Goal: Find specific page/section: Find specific page/section

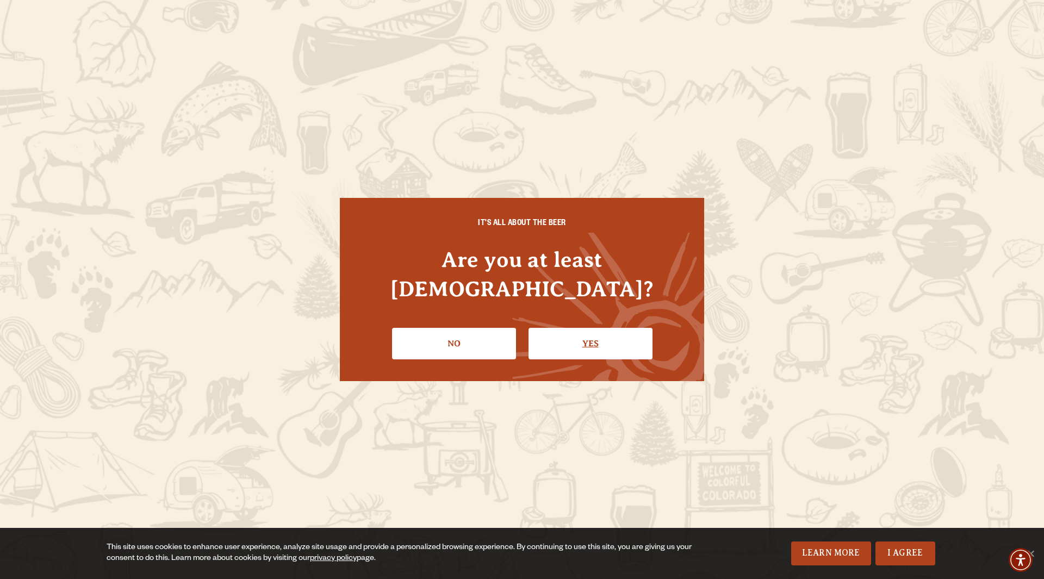
click at [639, 343] on link "Yes" at bounding box center [590, 344] width 124 height 32
click at [639, 343] on img at bounding box center [685, 269] width 326 height 326
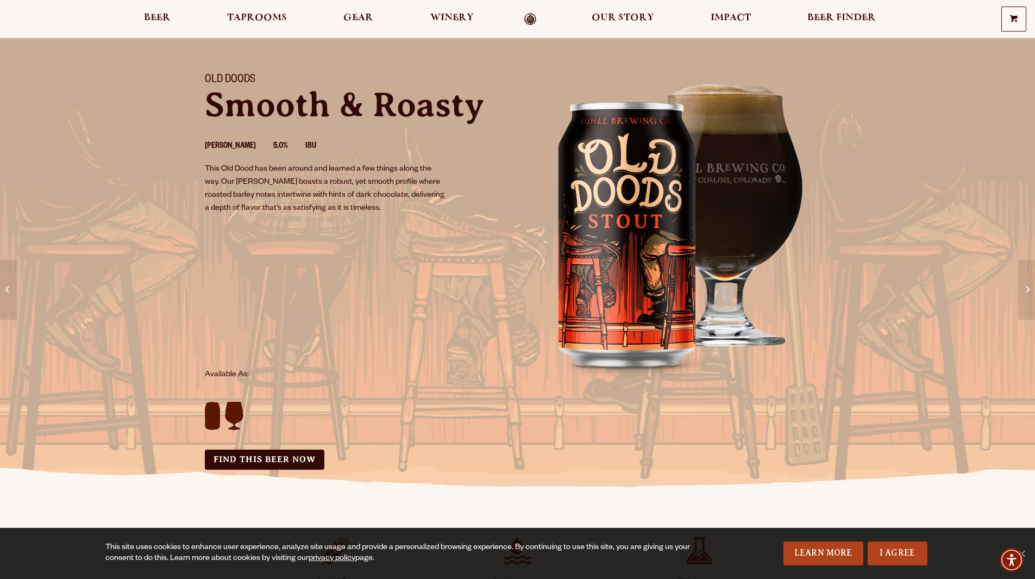
scroll to position [109, 0]
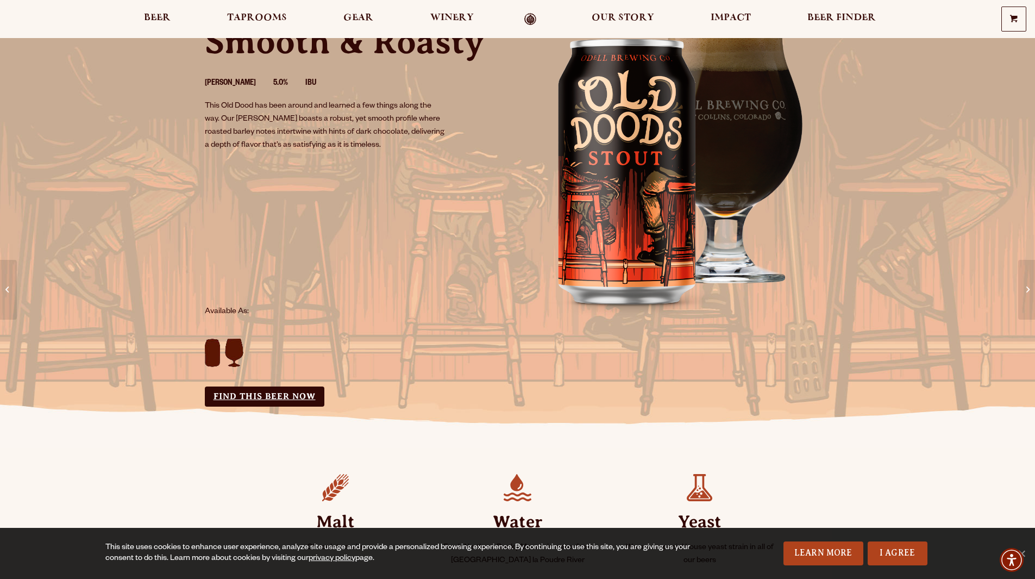
click at [252, 392] on link "Find this Beer Now" at bounding box center [265, 396] width 120 height 20
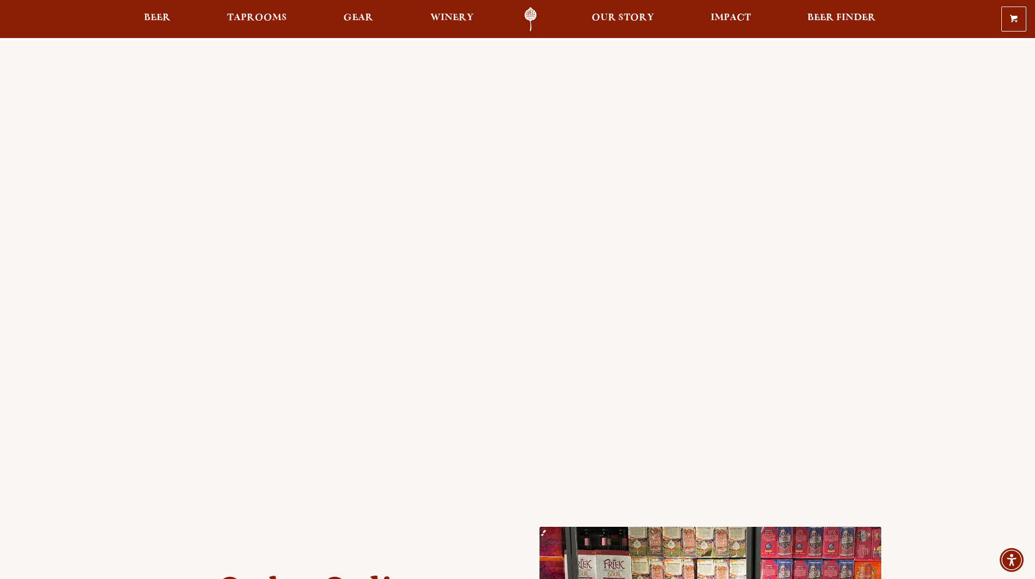
click at [84, 146] on div "Order Online Order [PERSON_NAME] beer or OBC Wine online for delivery or pick-u…" at bounding box center [517, 430] width 1035 height 779
click at [247, 18] on span "Taprooms" at bounding box center [257, 18] width 60 height 9
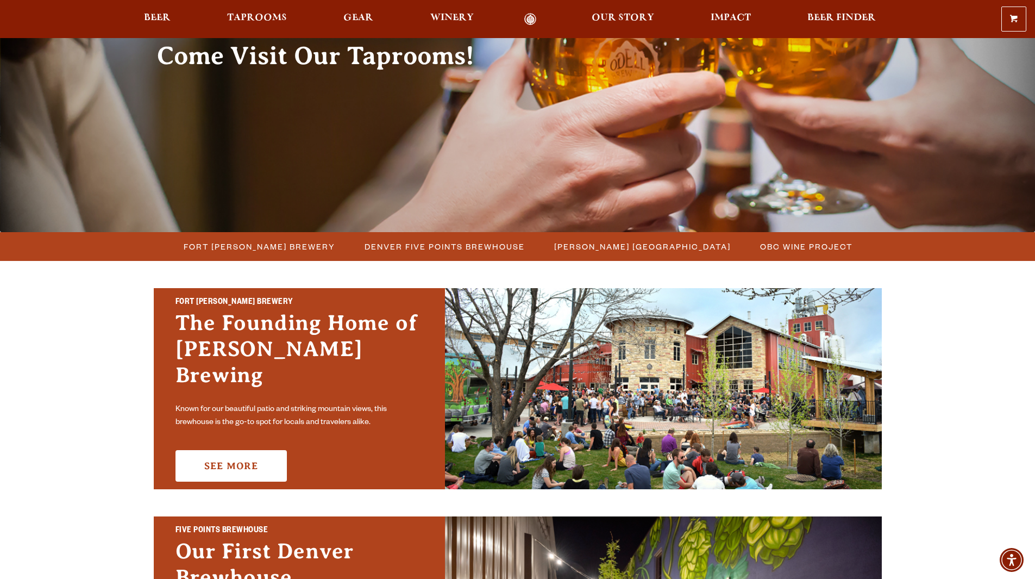
scroll to position [163, 0]
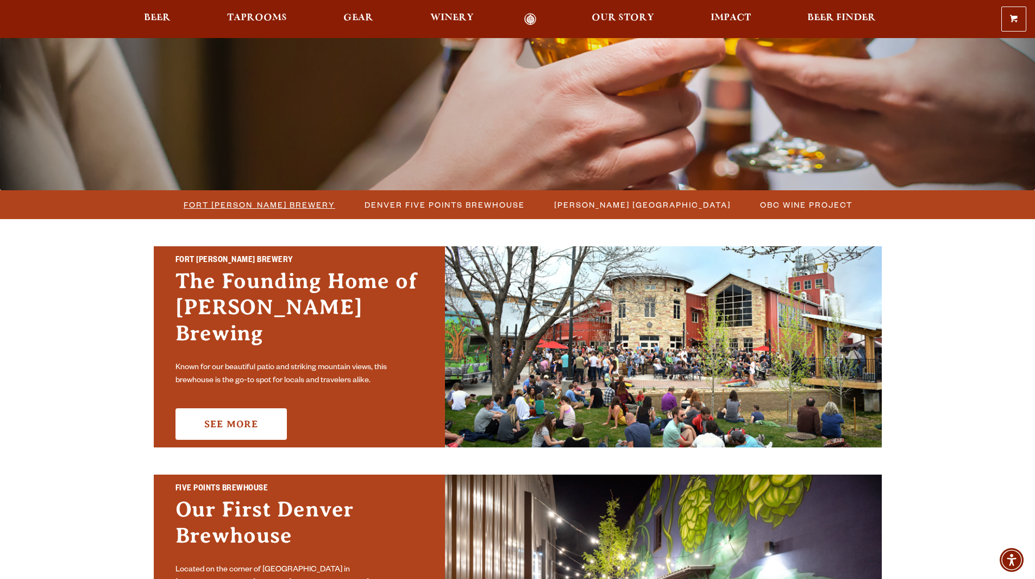
click at [267, 202] on span "Fort [PERSON_NAME] Brewery" at bounding box center [260, 205] width 152 height 16
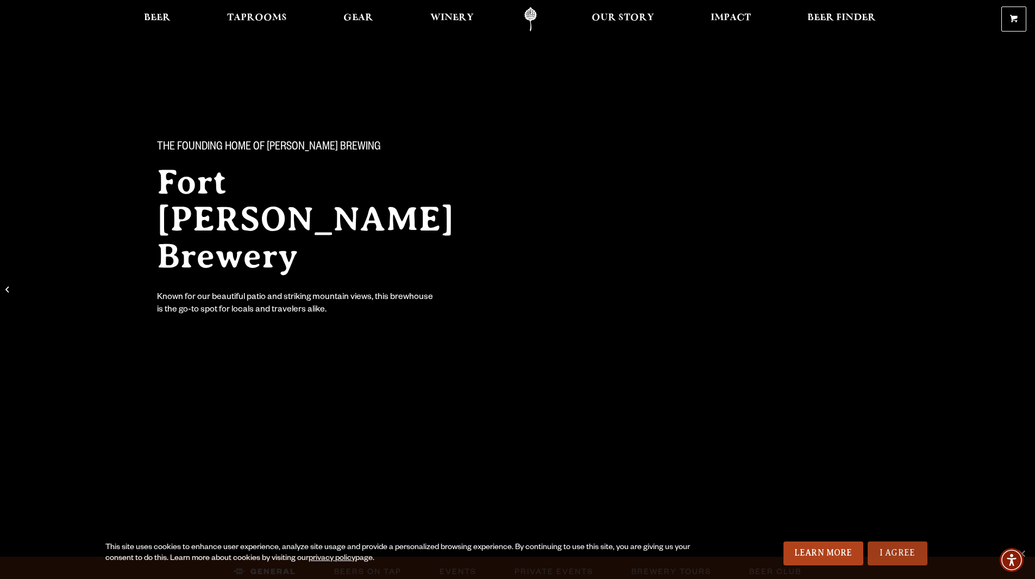
click at [902, 549] on link "I Agree" at bounding box center [898, 553] width 60 height 24
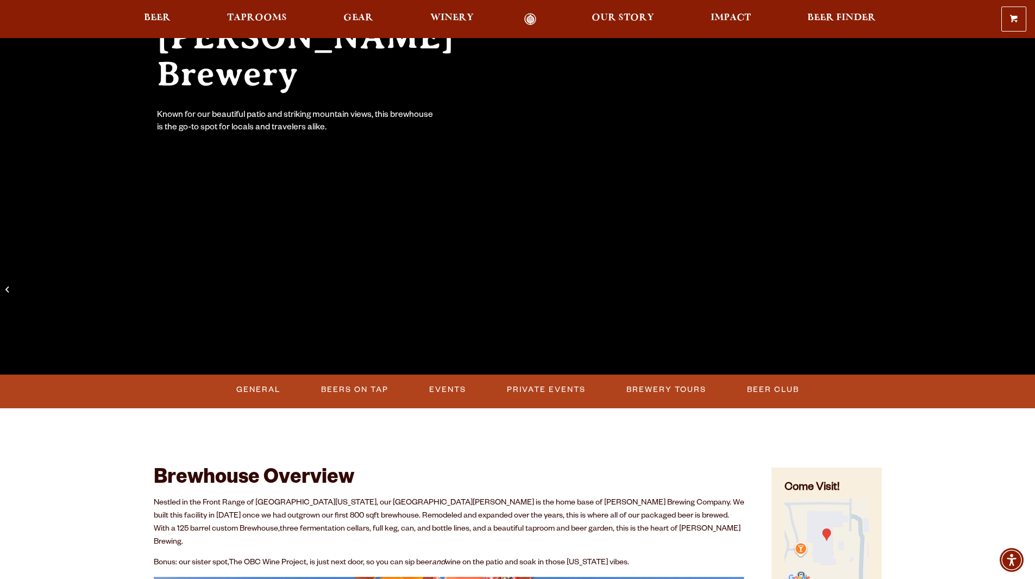
scroll to position [163, 0]
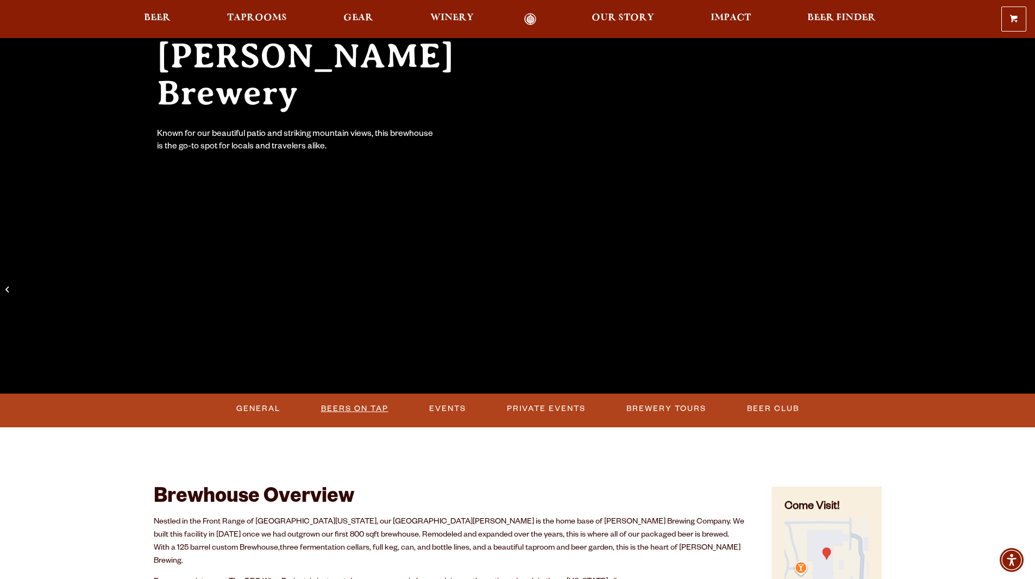
click at [354, 403] on link "Beers on Tap" at bounding box center [355, 408] width 76 height 25
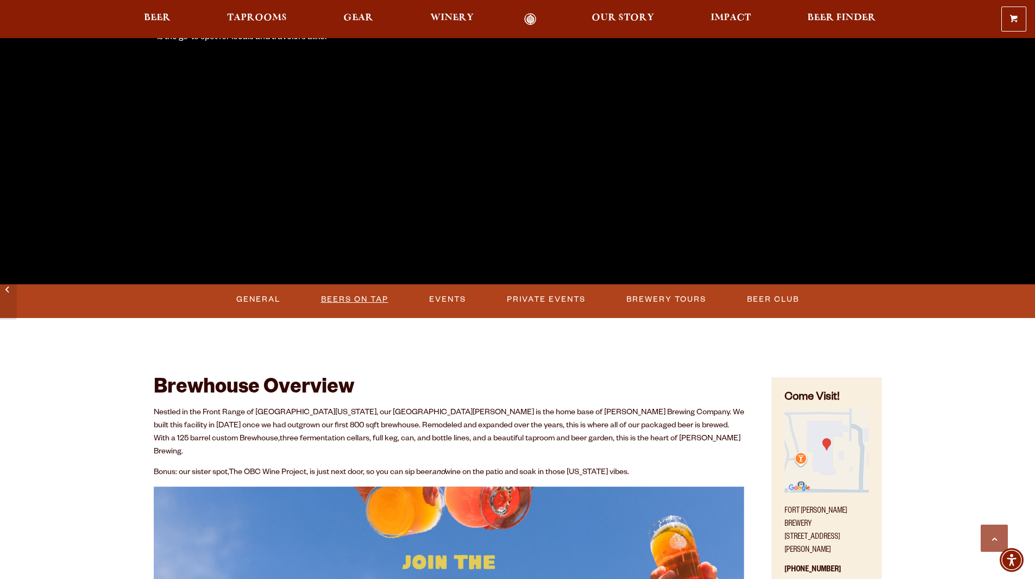
scroll to position [272, 0]
click at [349, 299] on link "Beers on Tap" at bounding box center [355, 300] width 76 height 25
click at [349, 299] on link "Beers on Tap" at bounding box center [359, 300] width 96 height 25
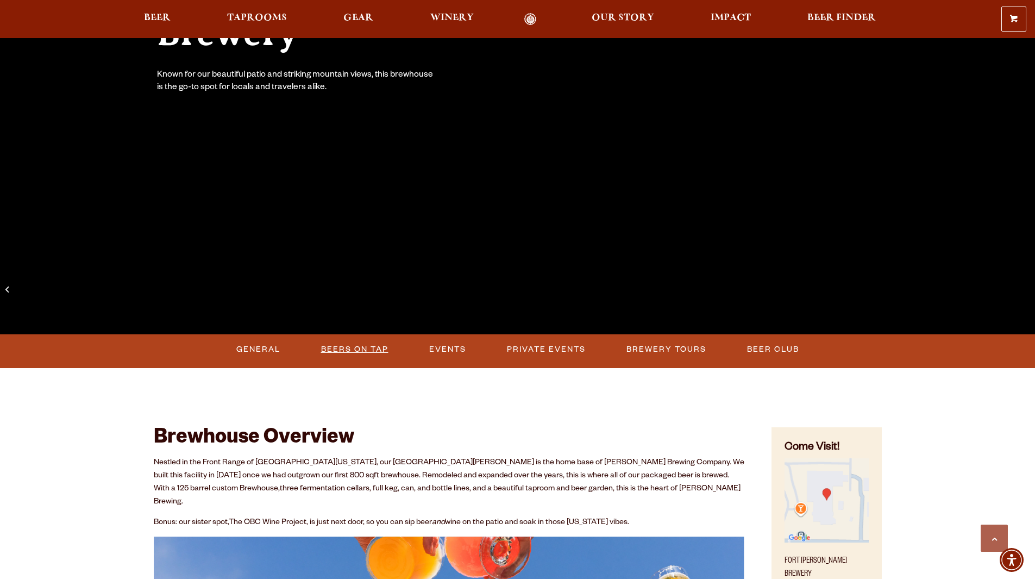
scroll to position [217, 0]
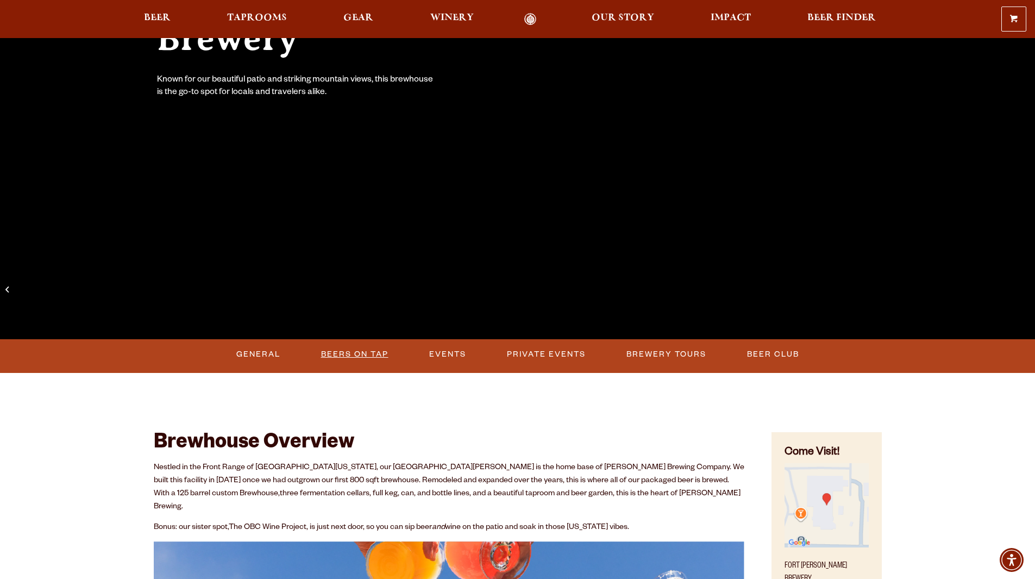
click at [365, 357] on link "Beers on Tap" at bounding box center [355, 354] width 76 height 25
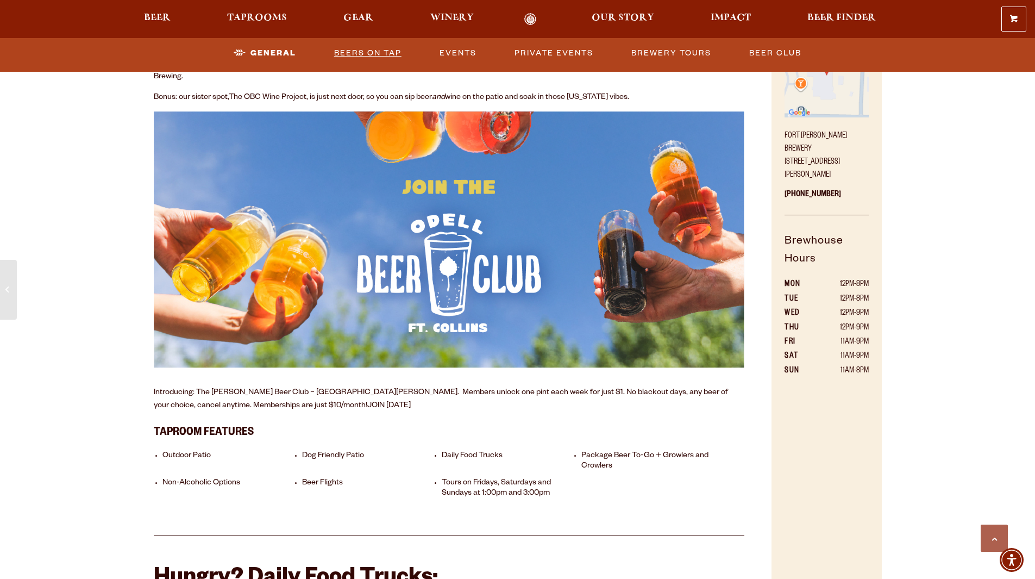
scroll to position [647, 0]
click at [603, 452] on li "Package Beer To-Go + Growlers and Crowlers" at bounding box center [649, 462] width 134 height 21
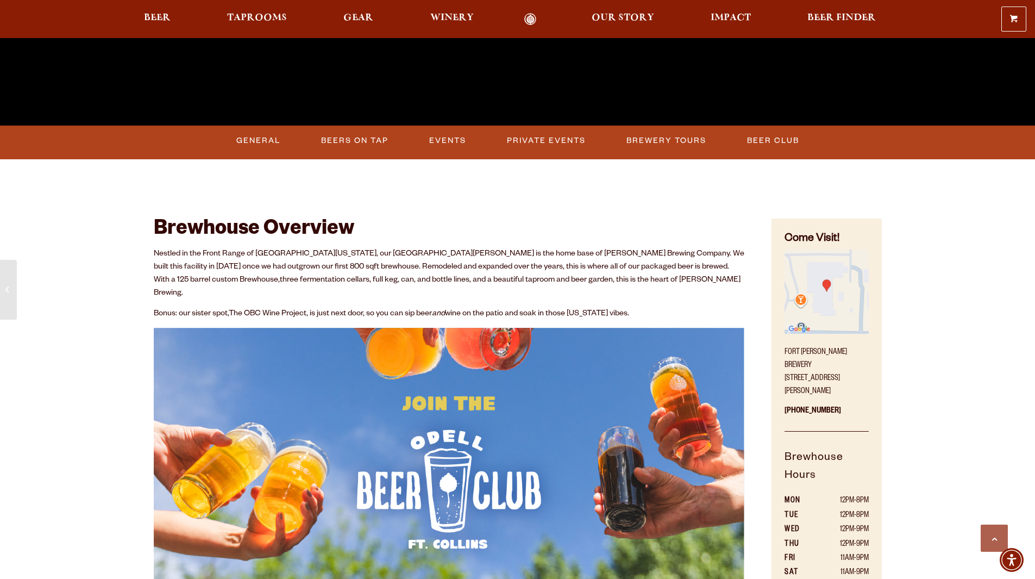
scroll to position [429, 0]
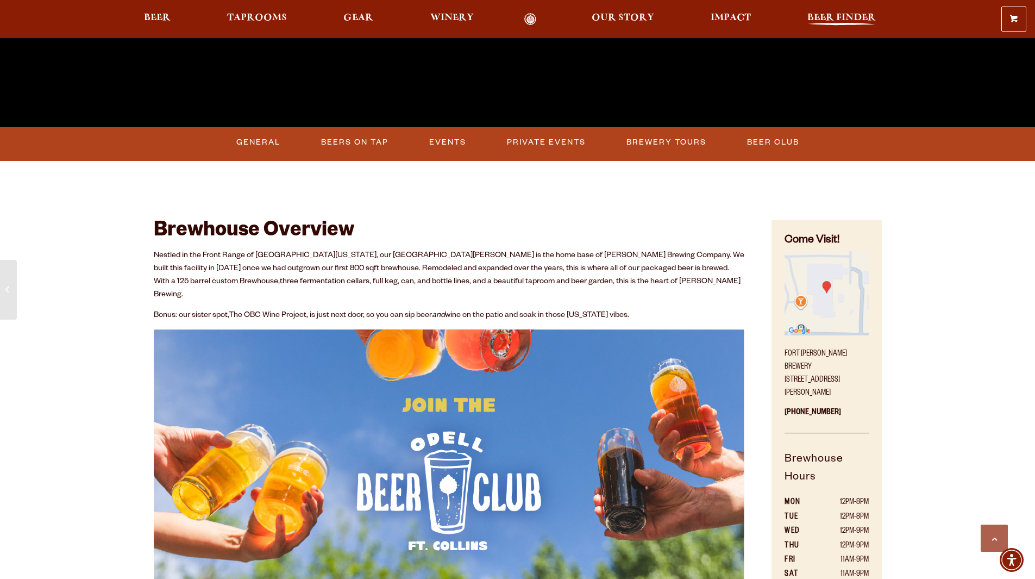
click at [851, 18] on span "Beer Finder" at bounding box center [842, 18] width 68 height 9
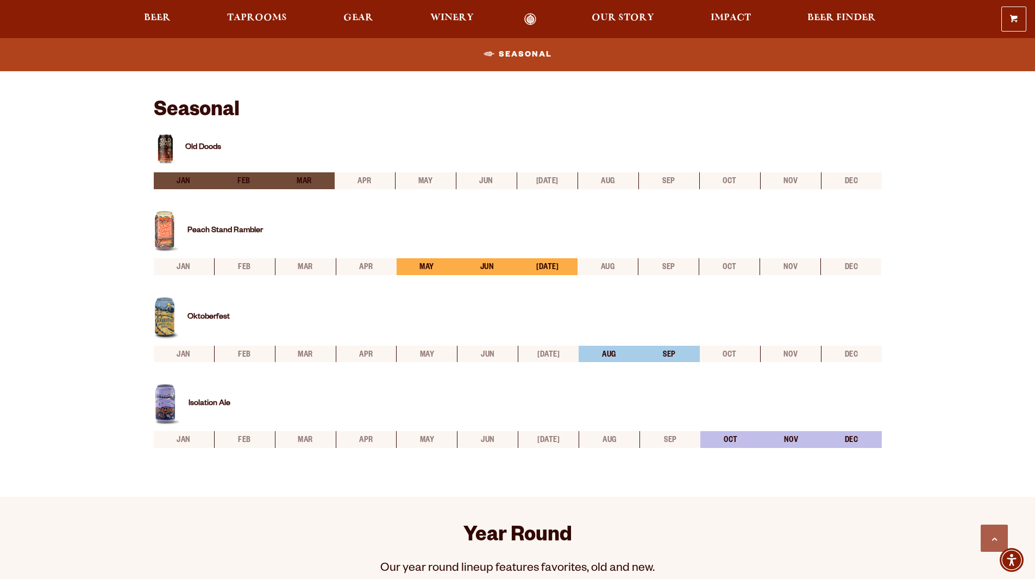
scroll to position [326, 0]
